Goal: Information Seeking & Learning: Learn about a topic

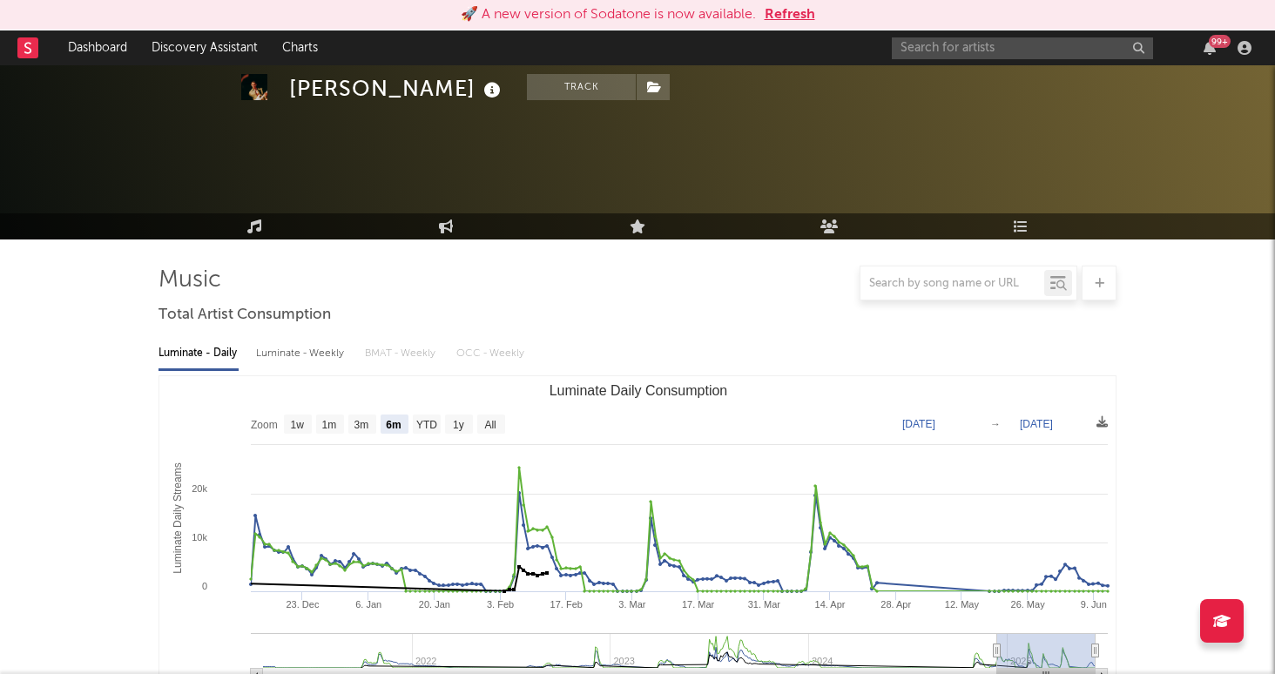
select select "6m"
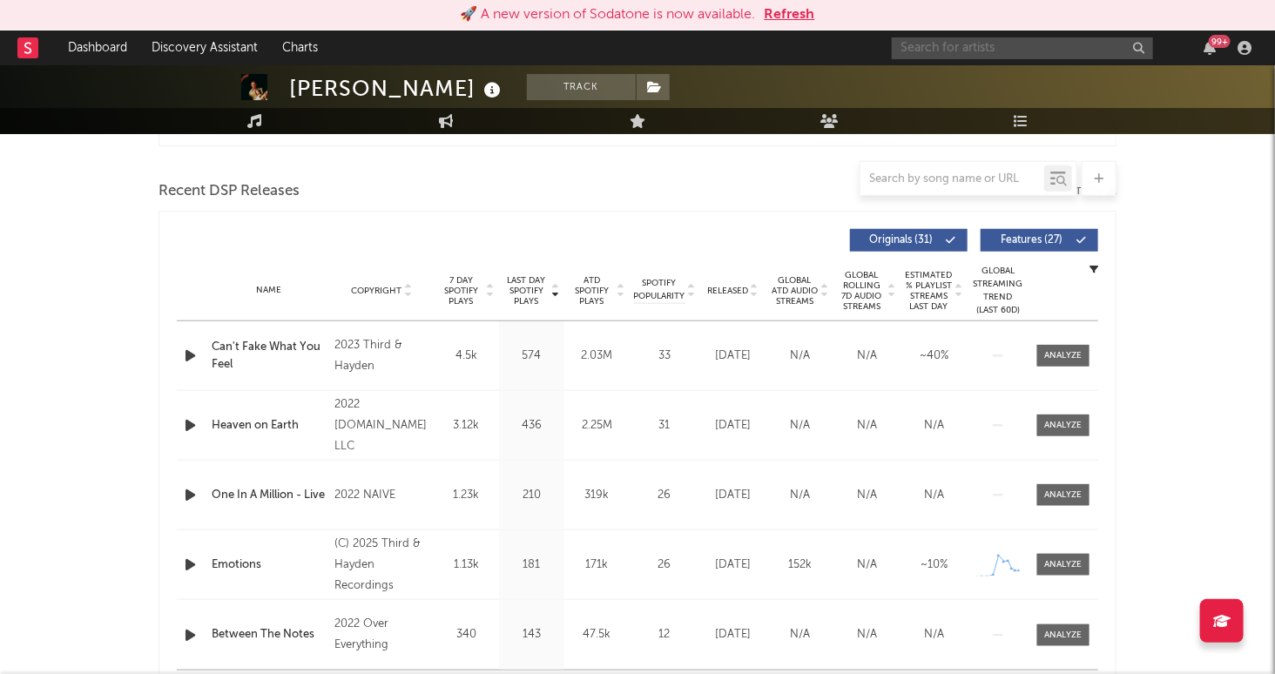
scroll to position [579, 0]
click at [951, 43] on input "text" at bounding box center [1022, 48] width 261 height 22
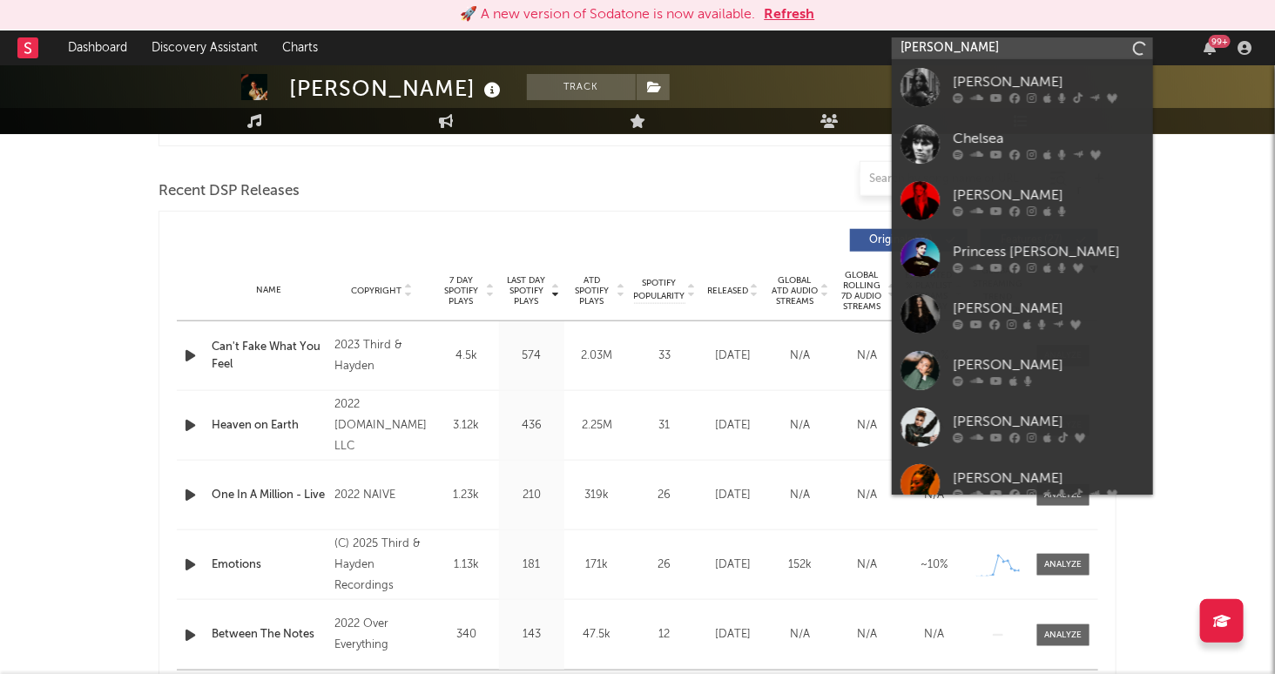
type input "[PERSON_NAME]"
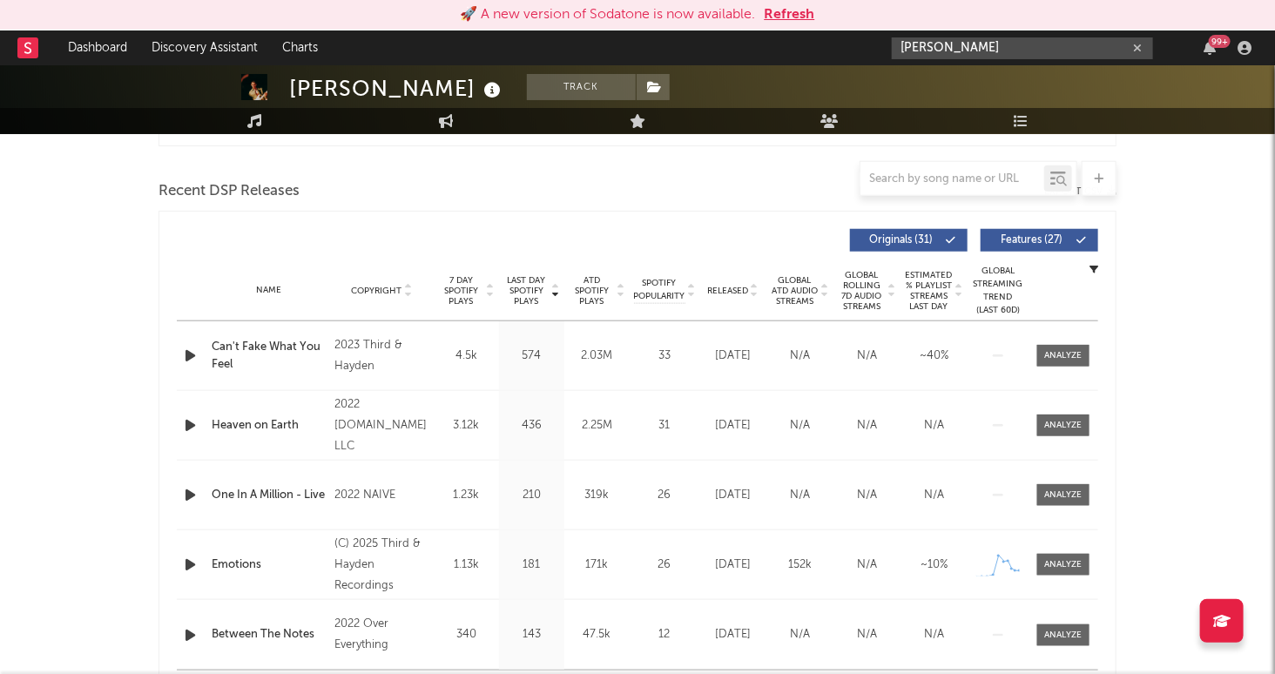
click at [1137, 45] on icon "button" at bounding box center [1137, 48] width 9 height 11
click at [1091, 44] on input "text" at bounding box center [1022, 48] width 261 height 22
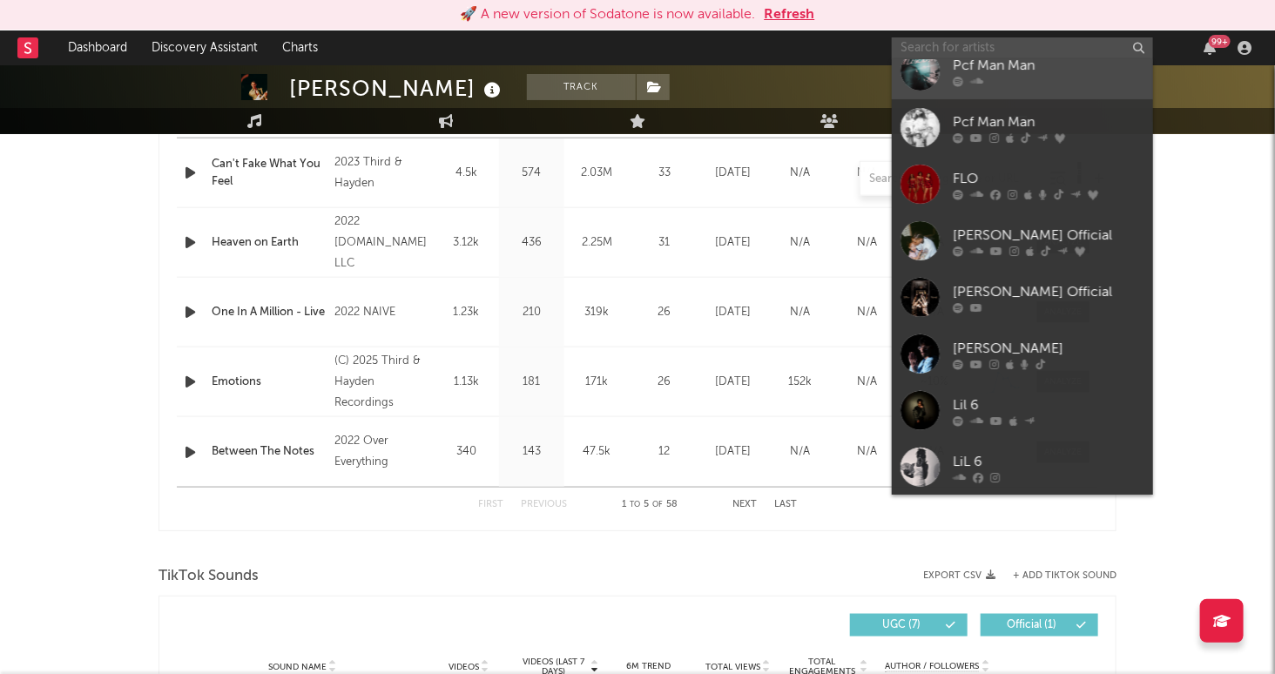
scroll to position [833, 0]
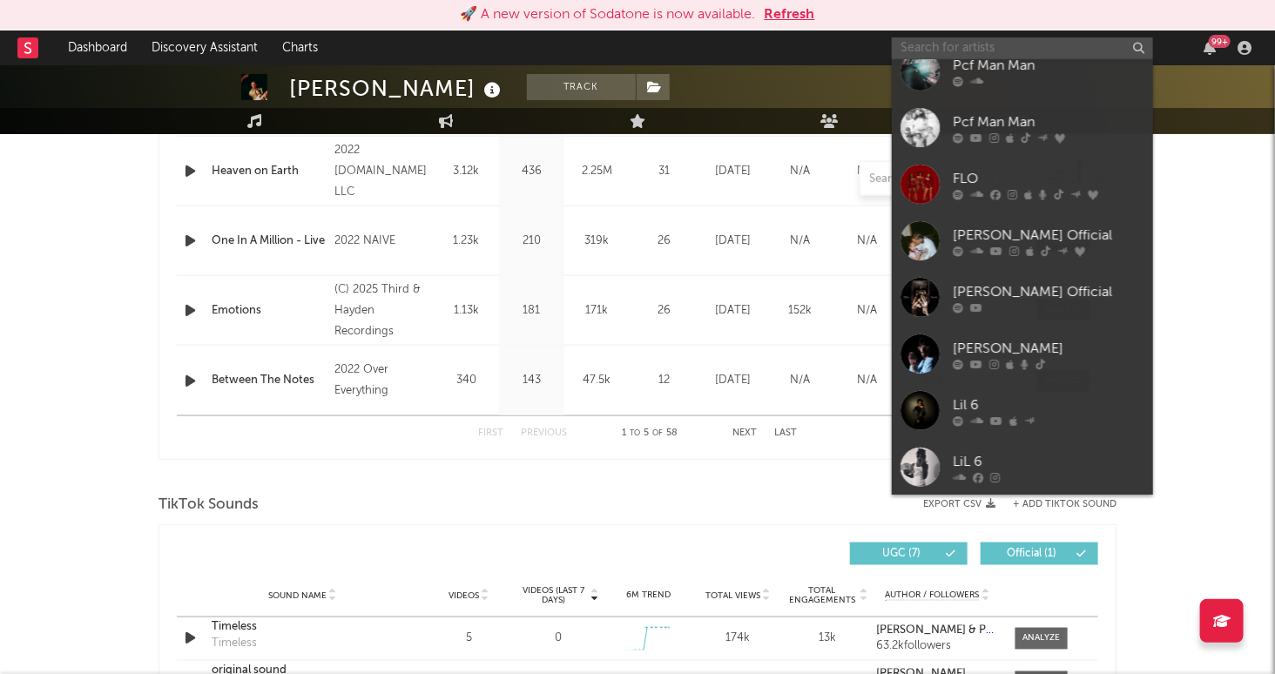
click at [1033, 42] on input "text" at bounding box center [1022, 48] width 261 height 22
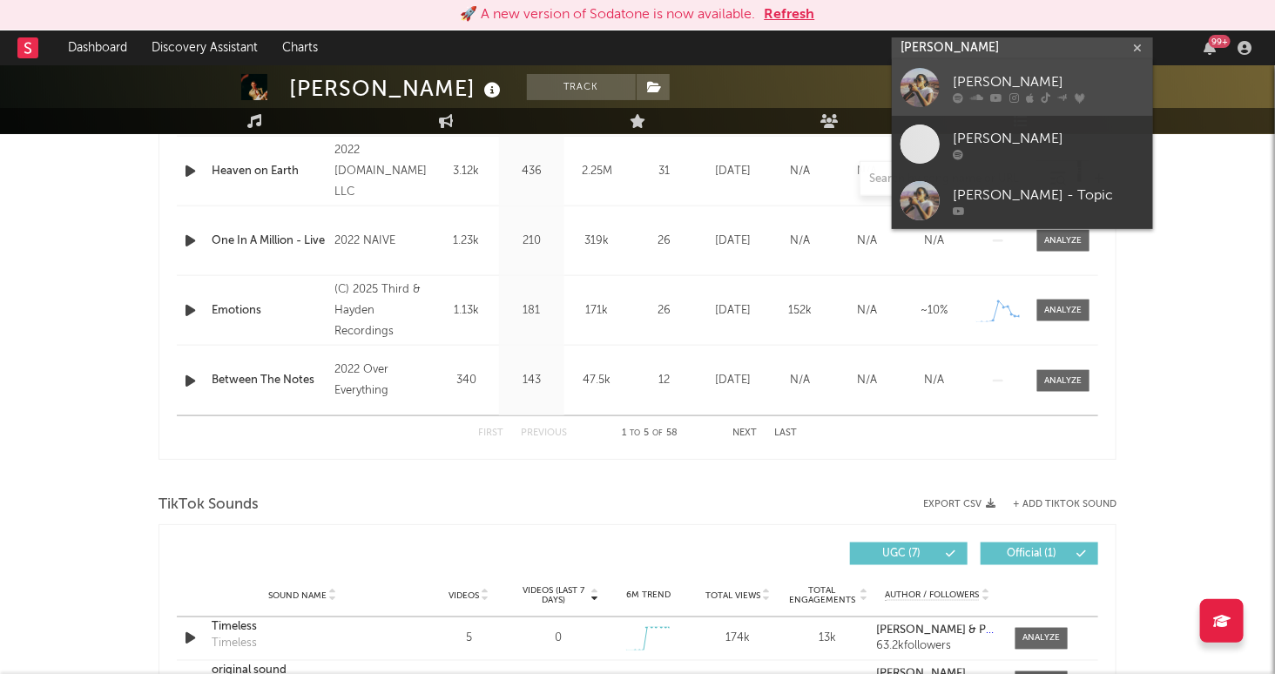
type input "[PERSON_NAME]"
click at [1089, 77] on div "[PERSON_NAME]" at bounding box center [1049, 82] width 192 height 21
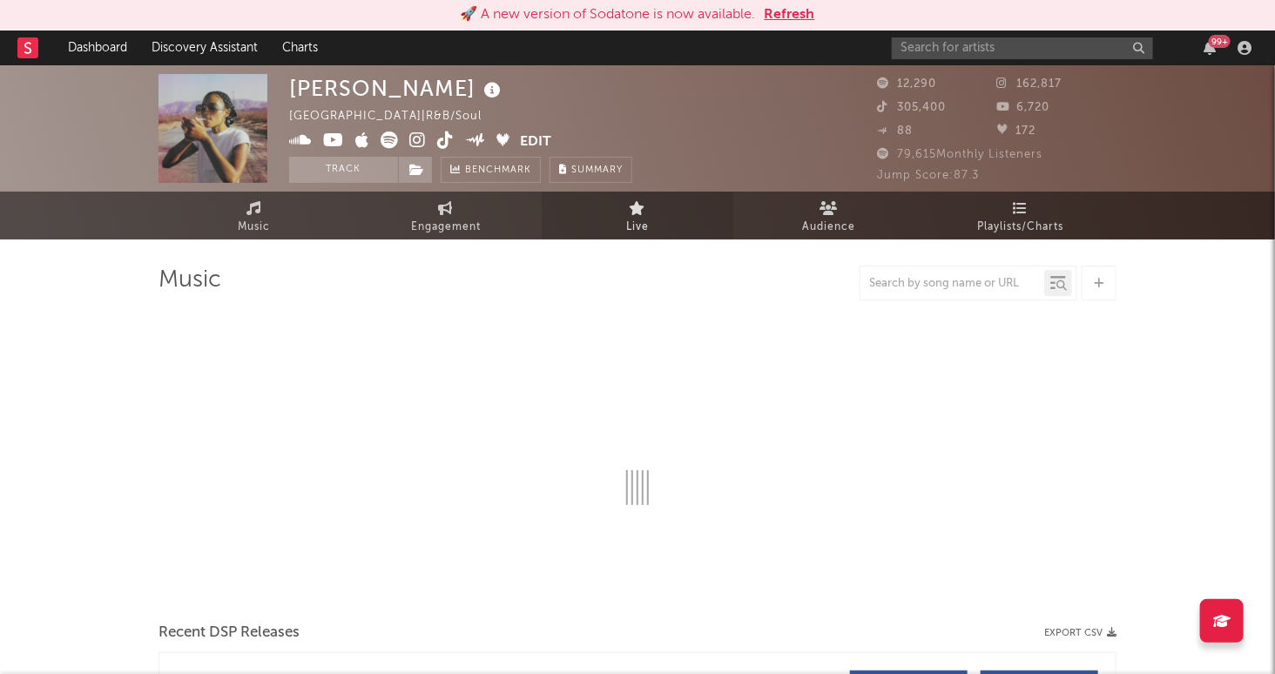
select select "6m"
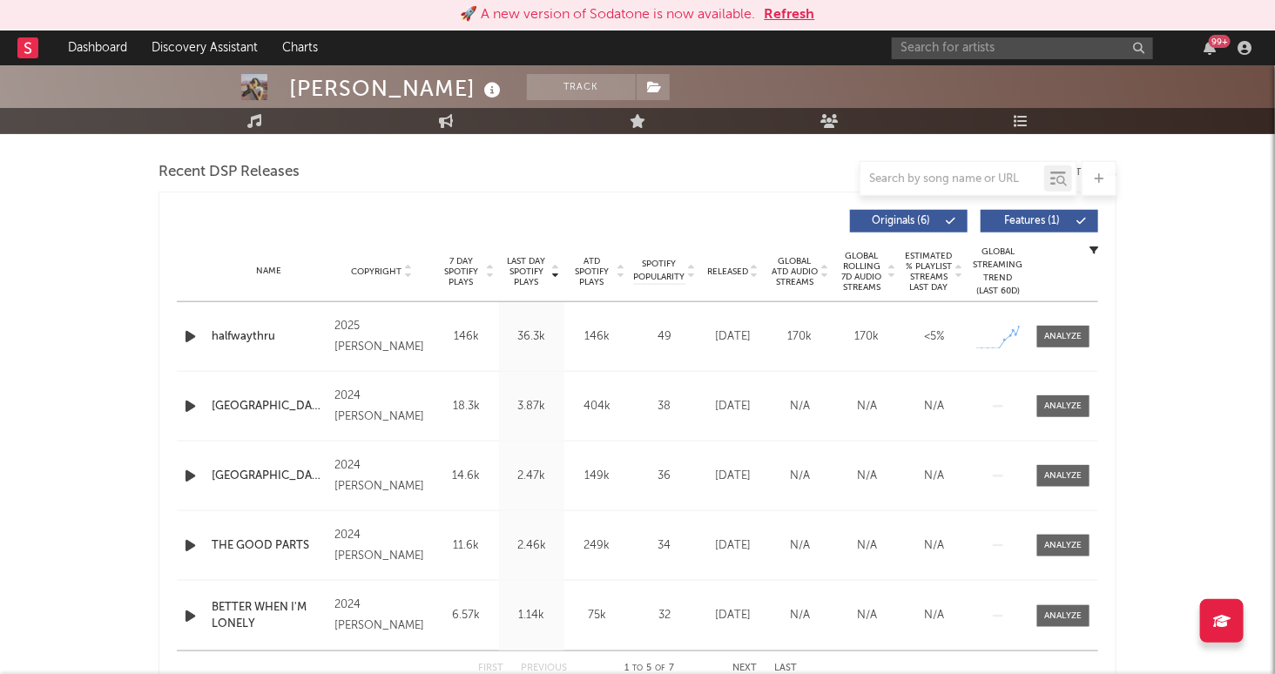
scroll to position [595, 0]
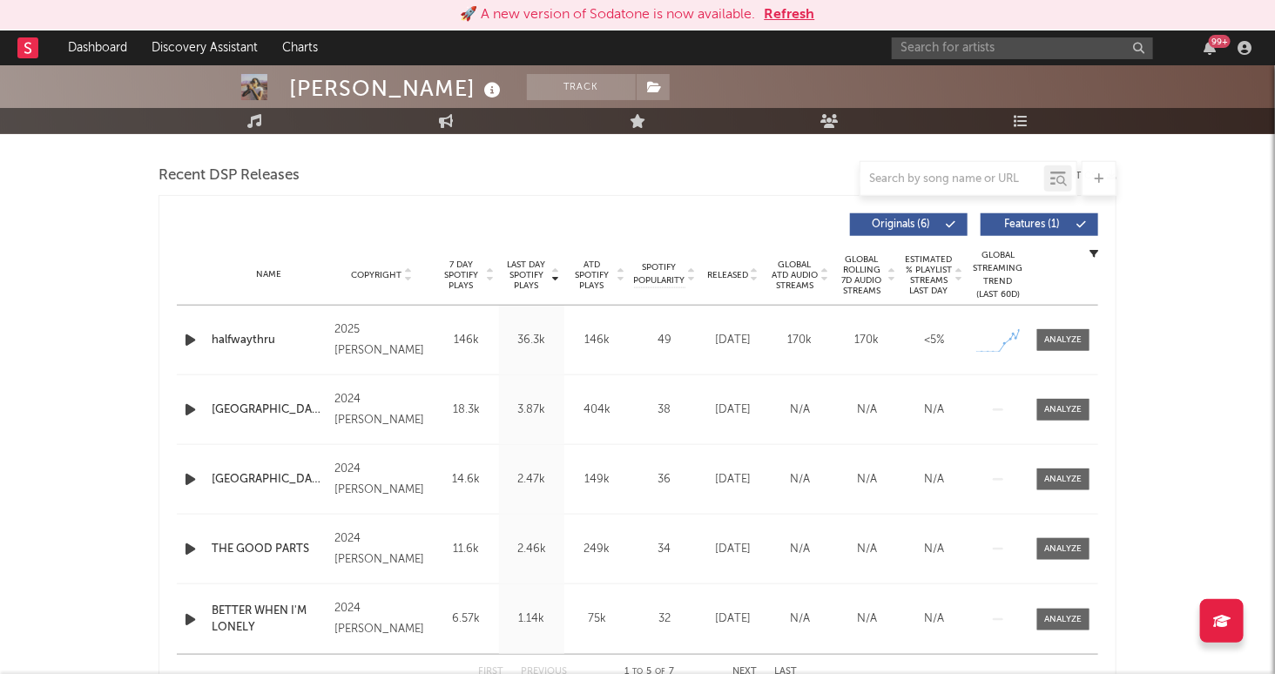
click at [191, 340] on icon "button" at bounding box center [190, 340] width 18 height 22
click at [191, 340] on icon "button" at bounding box center [189, 340] width 17 height 22
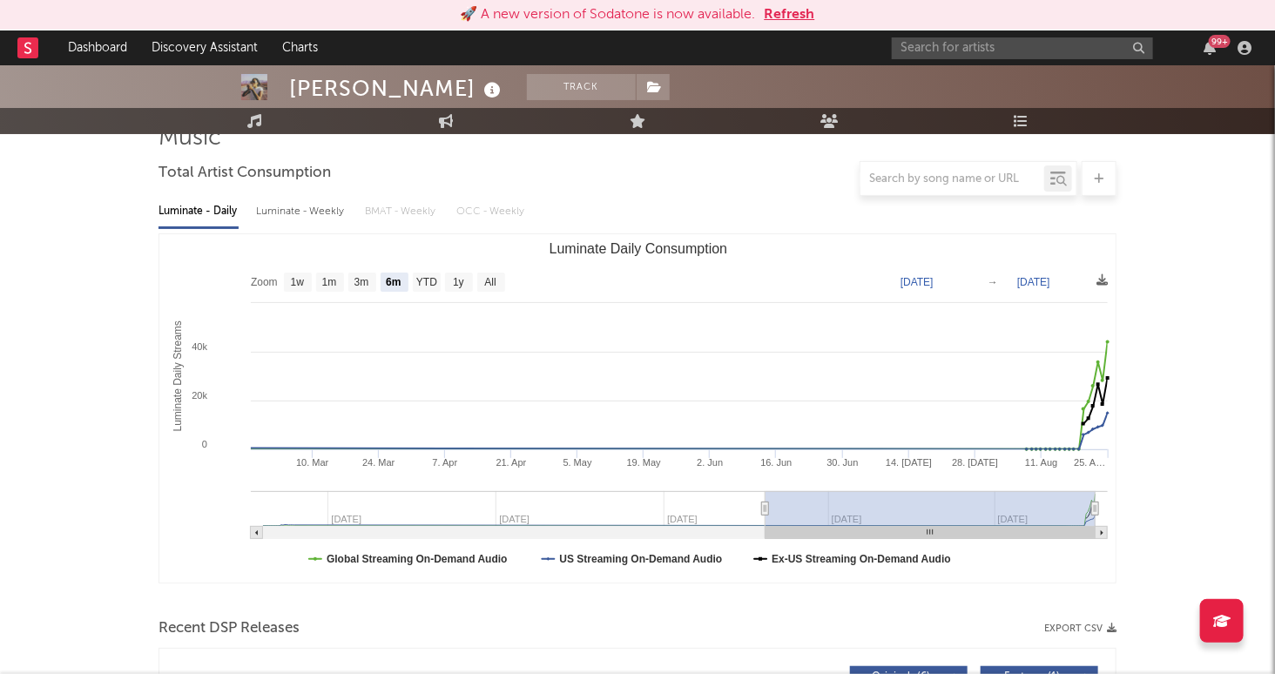
scroll to position [0, 0]
